Goal: Communication & Community: Answer question/provide support

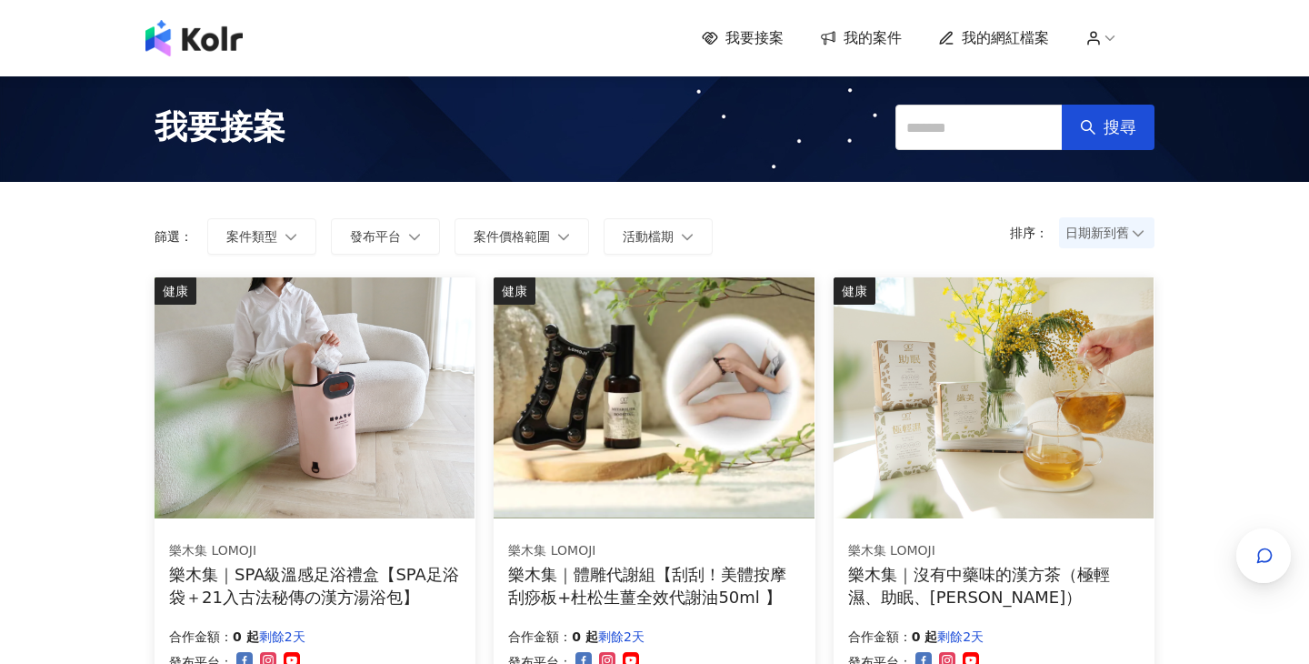
click at [884, 33] on span "我的案件" at bounding box center [873, 38] width 58 height 20
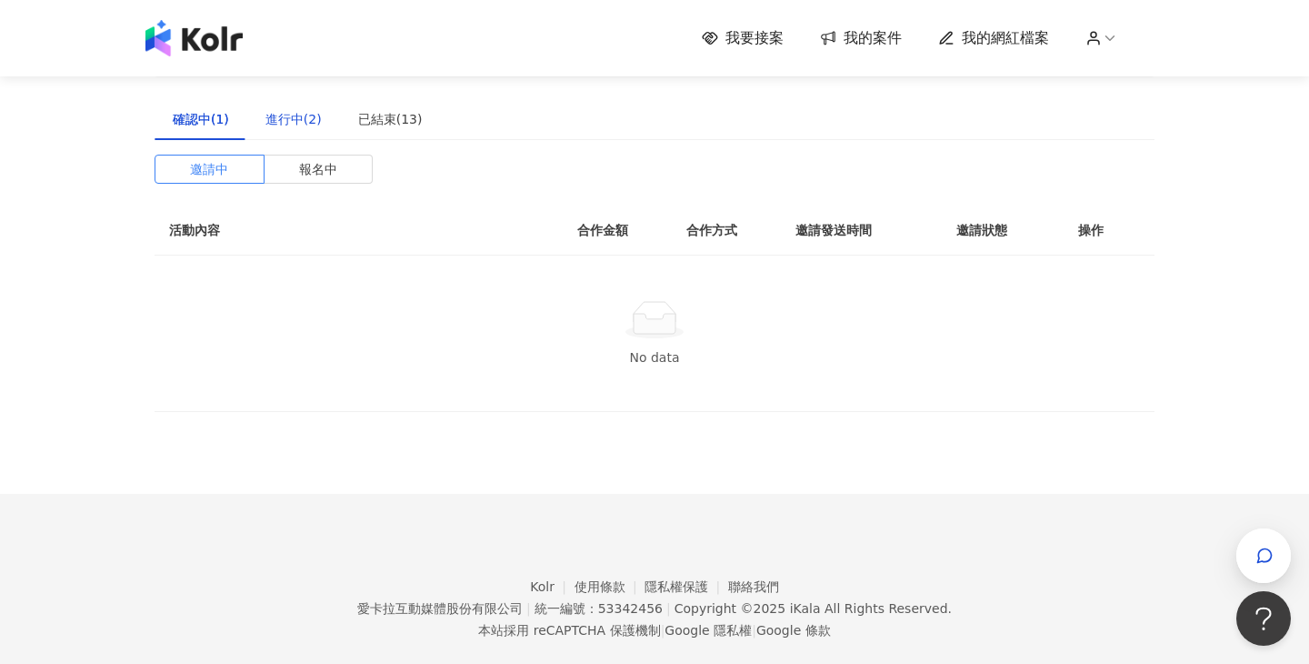
click at [303, 123] on div "進行中(2)" at bounding box center [293, 119] width 56 height 20
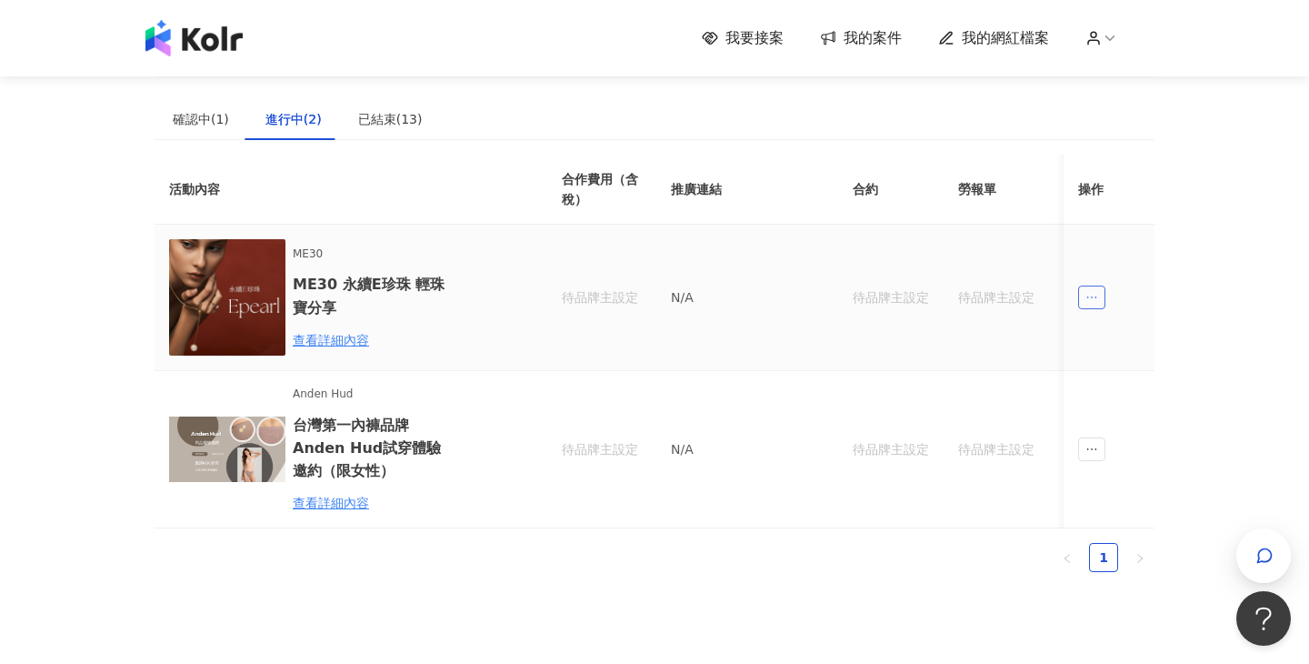
click at [1090, 291] on icon "ellipsis" at bounding box center [1091, 297] width 13 height 13
click at [1123, 378] on div "傳訊" at bounding box center [1125, 379] width 64 height 20
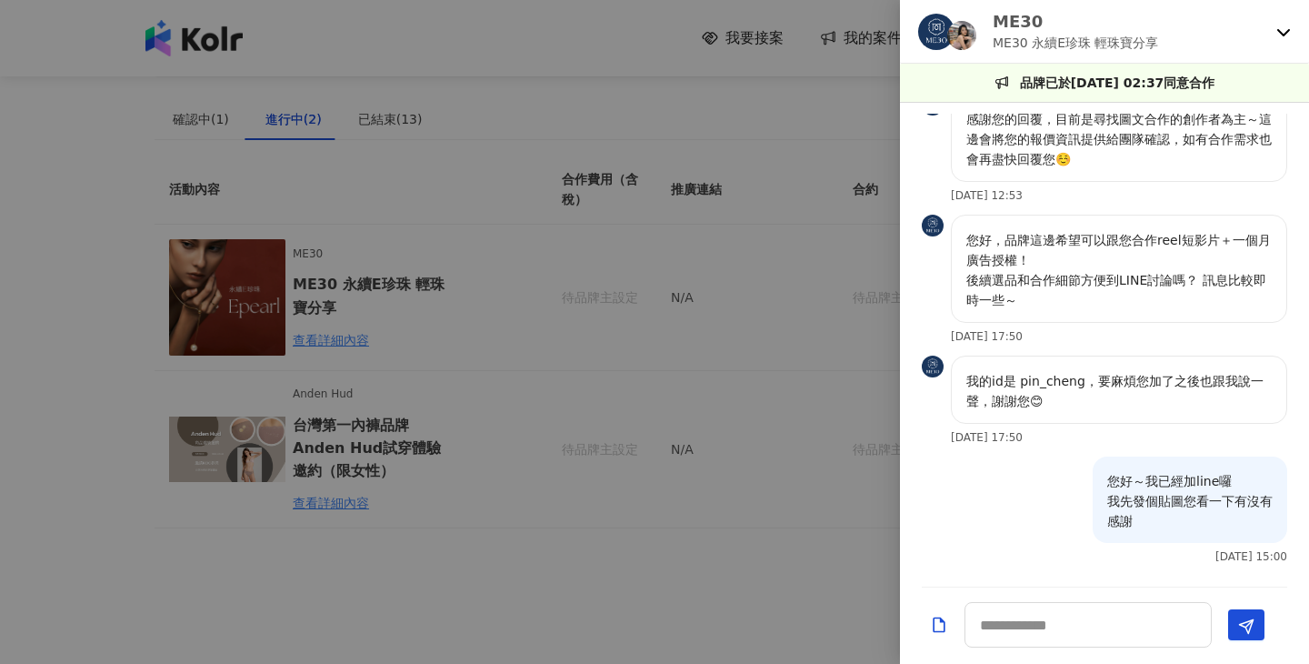
scroll to position [1000, 0]
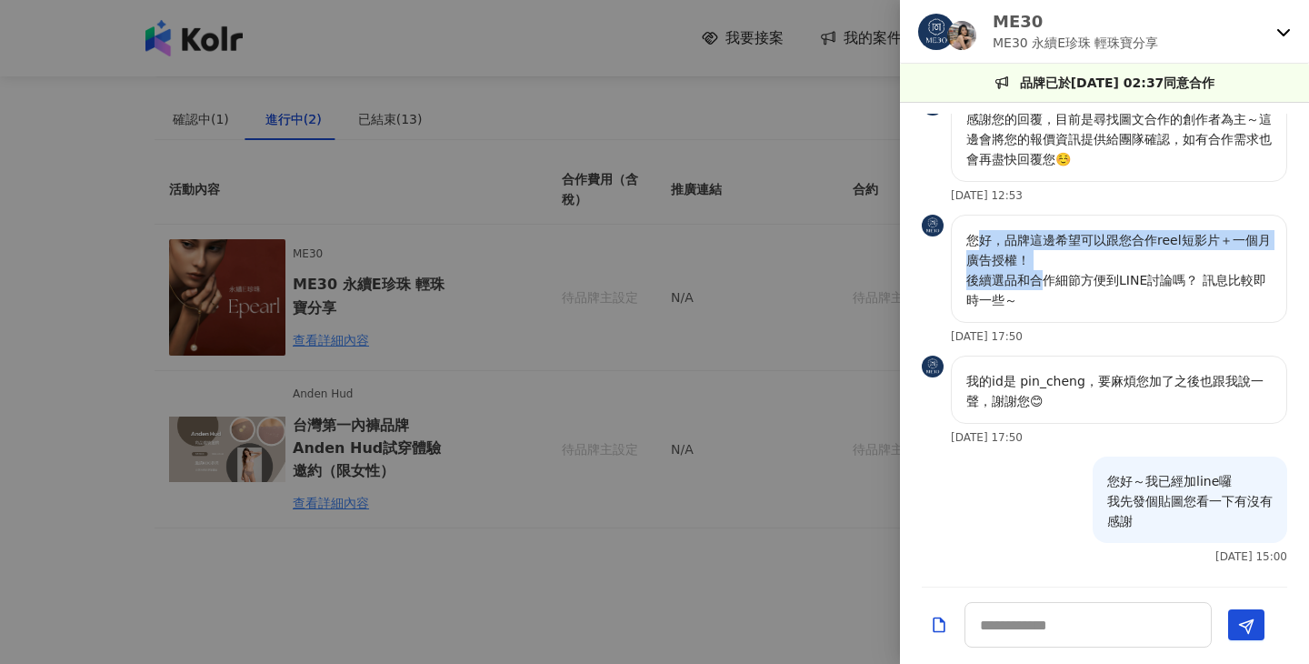
drag, startPoint x: 974, startPoint y: 275, endPoint x: 1044, endPoint y: 312, distance: 78.9
click at [1044, 310] on p "您好，品牌這邊希望可以跟您合作reel短影片＋一個月廣告授權！ 後續選品和合作細節方便到LINE討論嗎？ 訊息比較即時一些～" at bounding box center [1118, 270] width 305 height 80
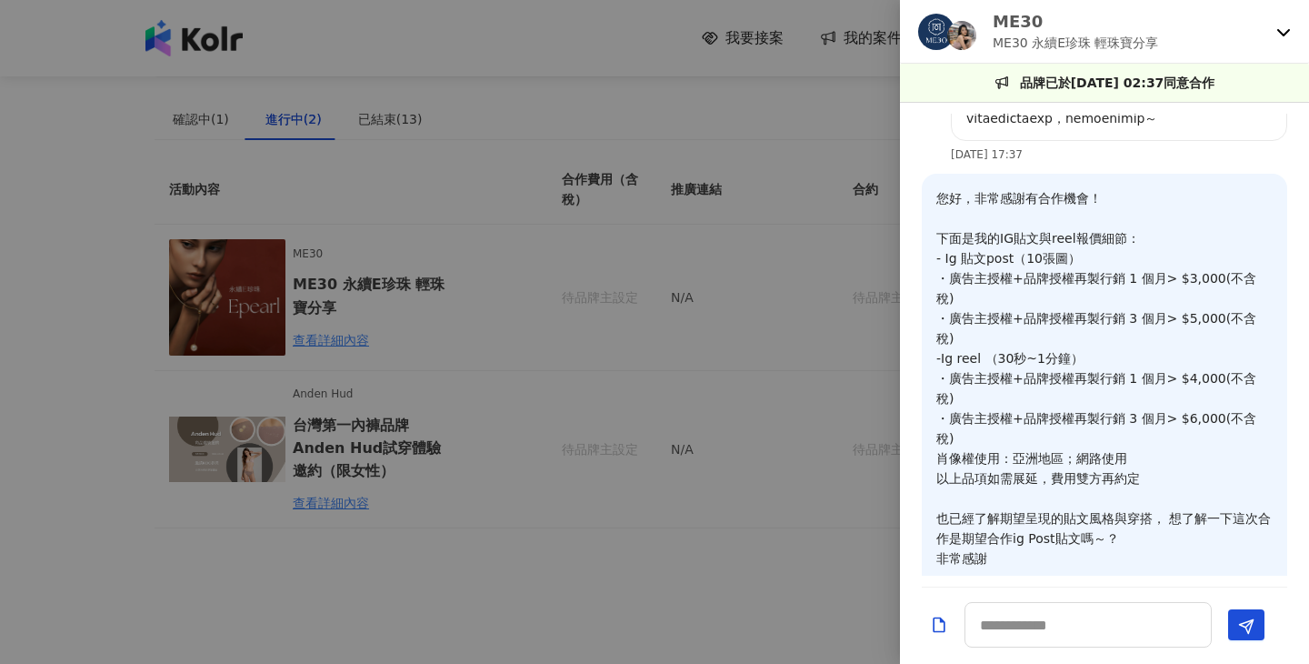
scroll to position [0, 0]
